Goal: Task Accomplishment & Management: Manage account settings

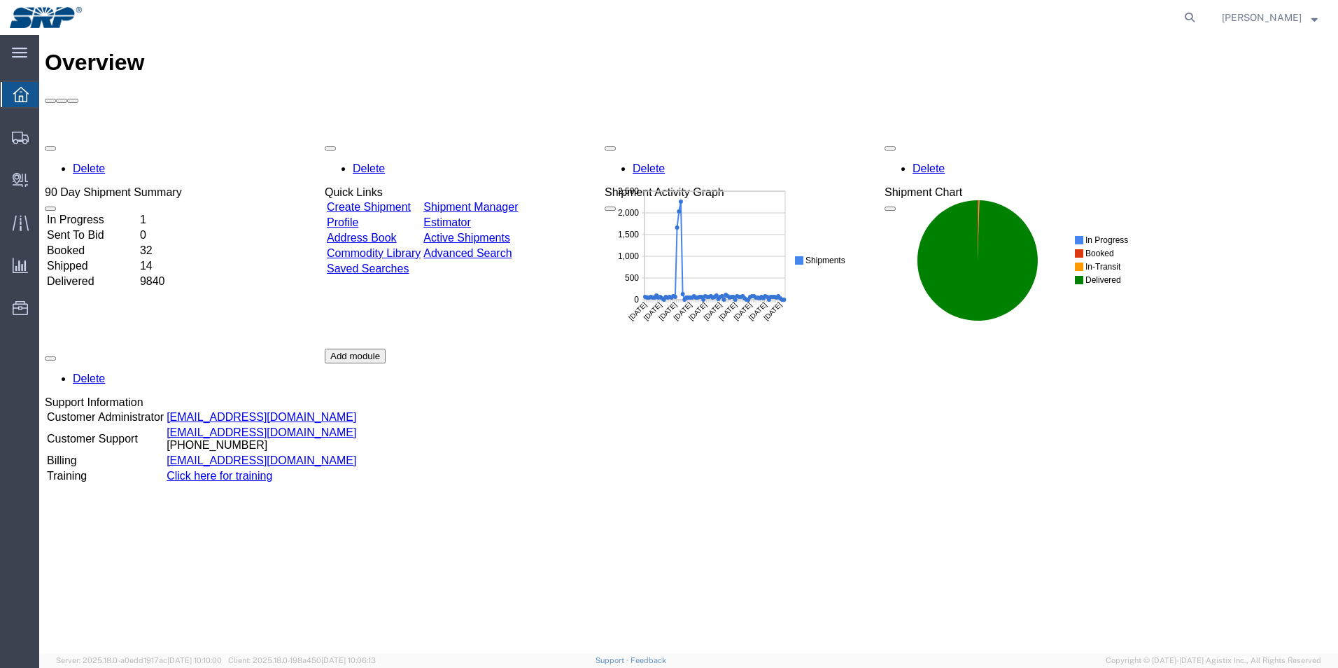
click at [397, 232] on link "Address Book" at bounding box center [362, 238] width 70 height 12
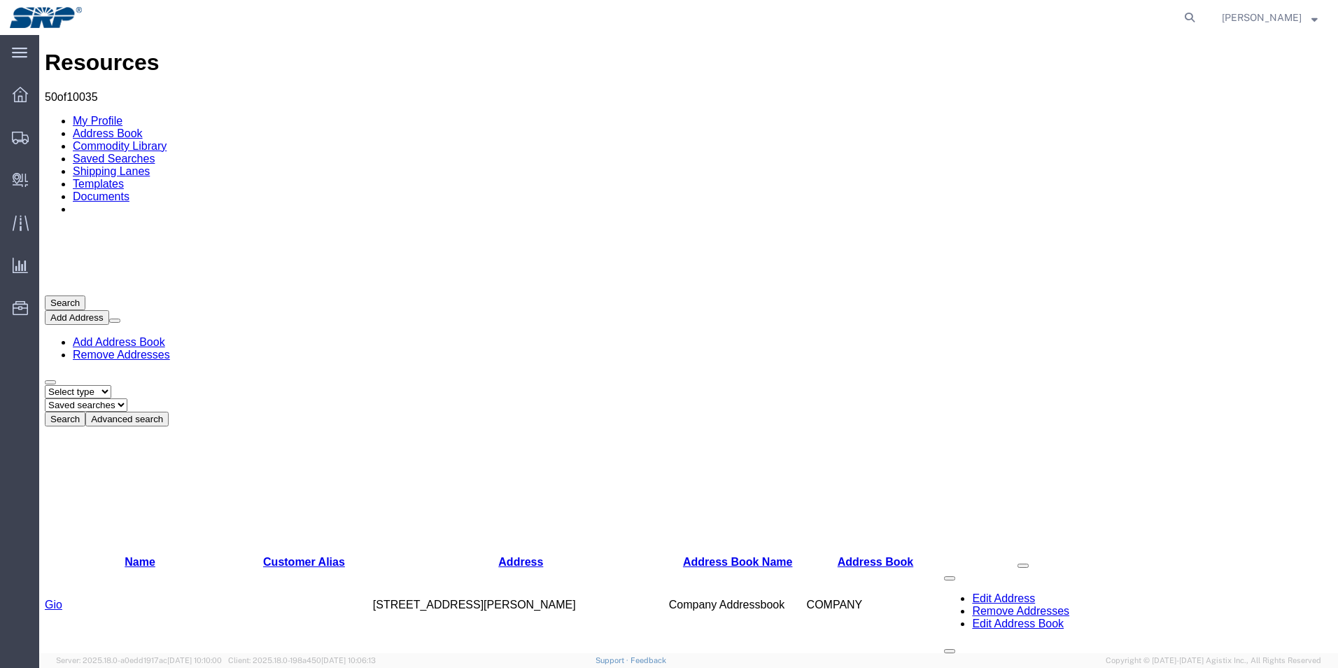
click at [169, 412] on button "Advanced search" at bounding box center [126, 419] width 83 height 15
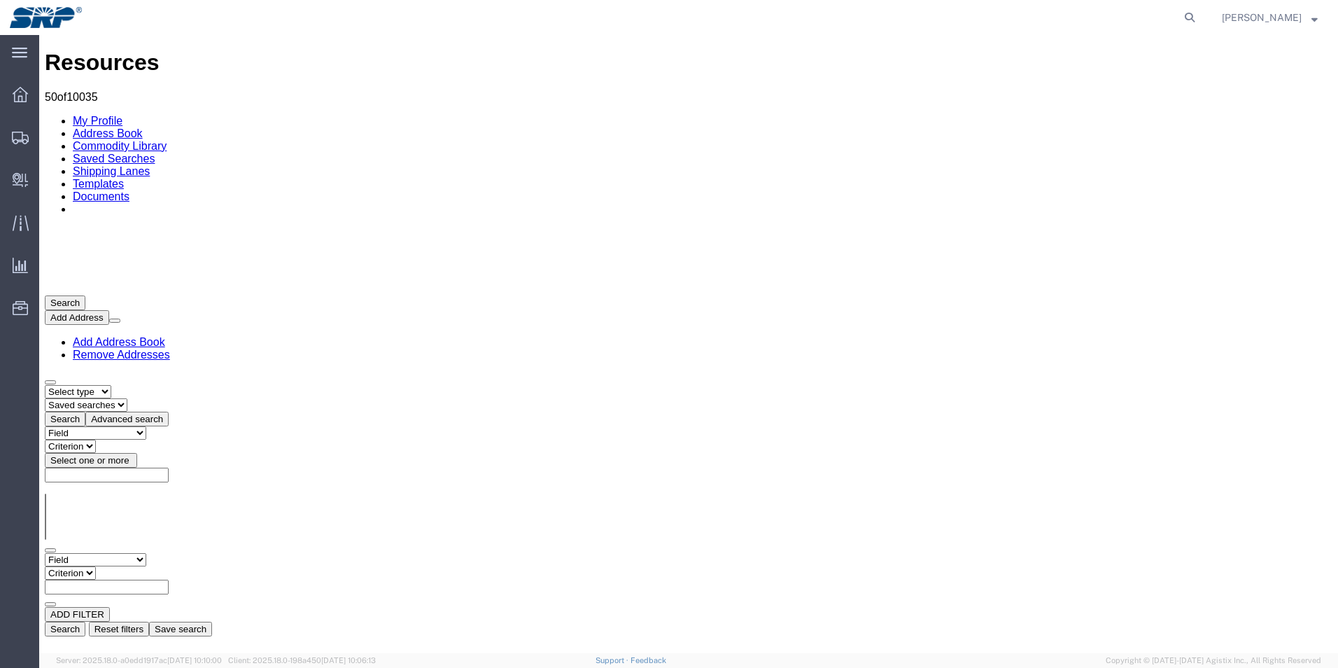
click at [146, 553] on select "Field Address Book Name City Company Name Contact Name Country CustomerAlias DP…" at bounding box center [95, 559] width 101 height 13
select select "contactName"
click at [45, 553] on select "Field Address Book Name City Company Name Contact Name Country CustomerAlias DP…" at bounding box center [95, 559] width 101 height 13
click at [129, 566] on select "Criterion contains does not contain is is blank is not blank starts with" at bounding box center [87, 572] width 84 height 13
select select "startswith"
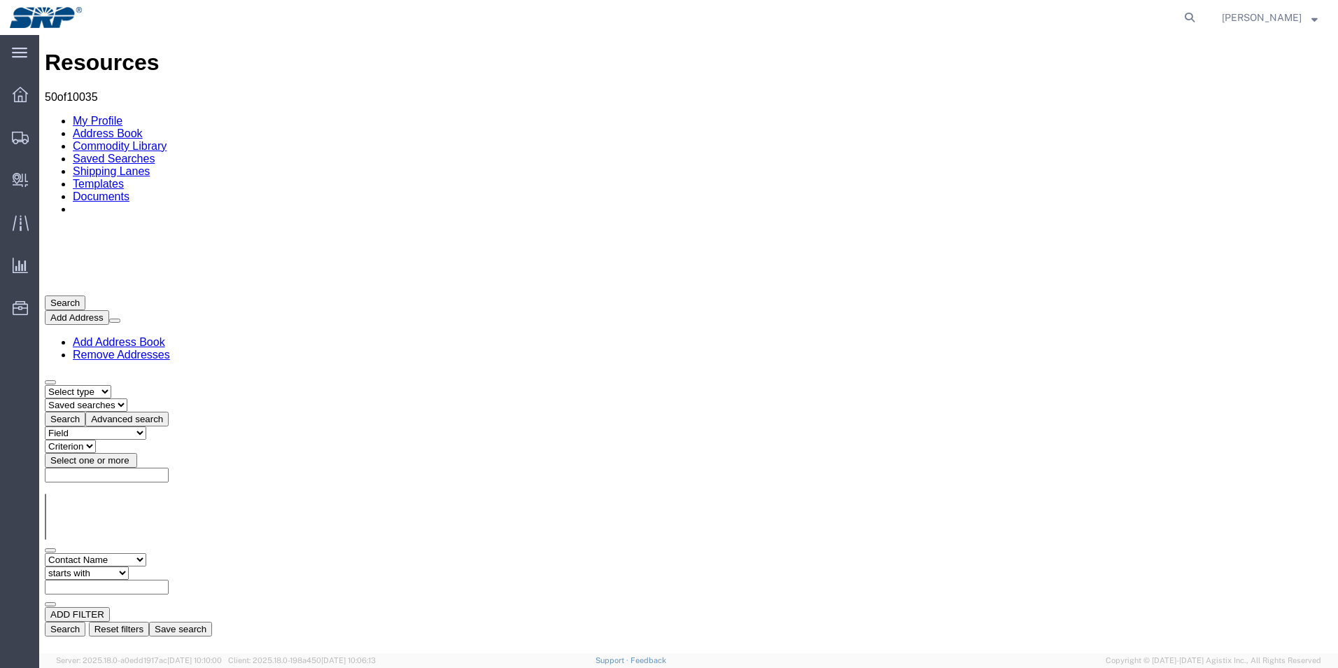
click at [129, 566] on select "Criterion contains does not contain is is blank is not blank starts with" at bounding box center [87, 572] width 84 height 13
type input "randi"
click at [85, 622] on button "Search" at bounding box center [65, 629] width 41 height 15
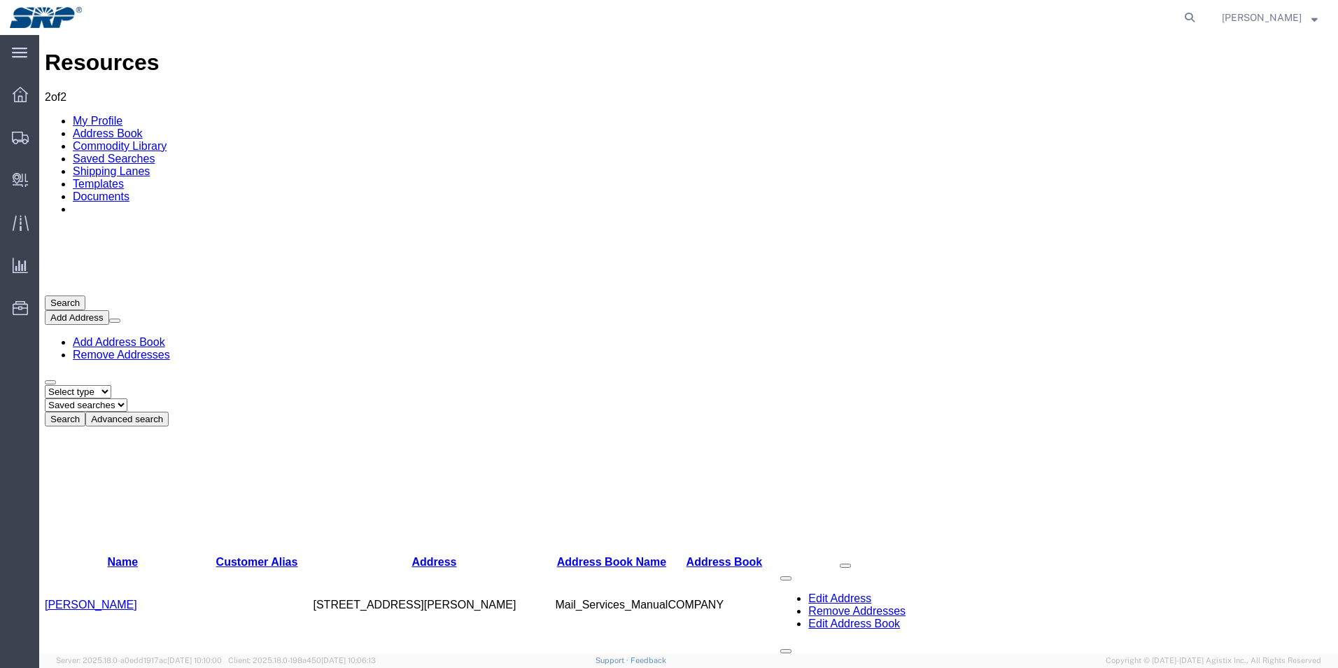
click at [906, 605] on link "Remove Addresses" at bounding box center [856, 611] width 97 height 12
